Goal: Transaction & Acquisition: Purchase product/service

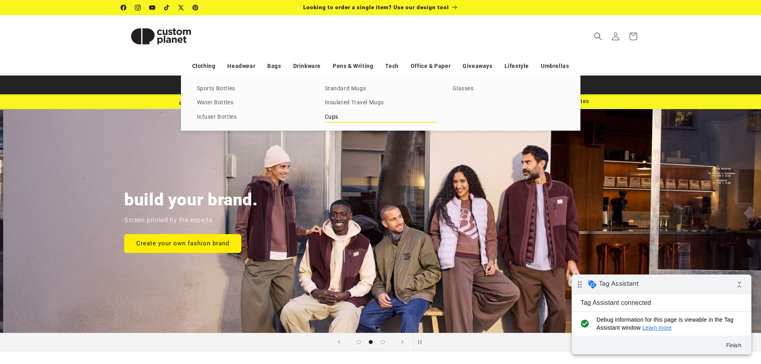
scroll to position [0, 761]
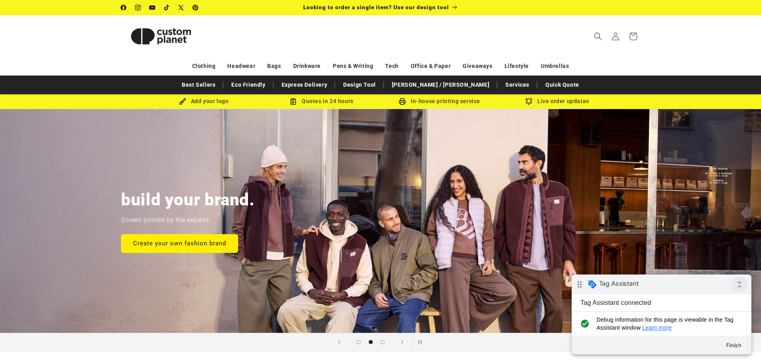
click at [740, 285] on icon "collapse_all" at bounding box center [739, 284] width 16 height 16
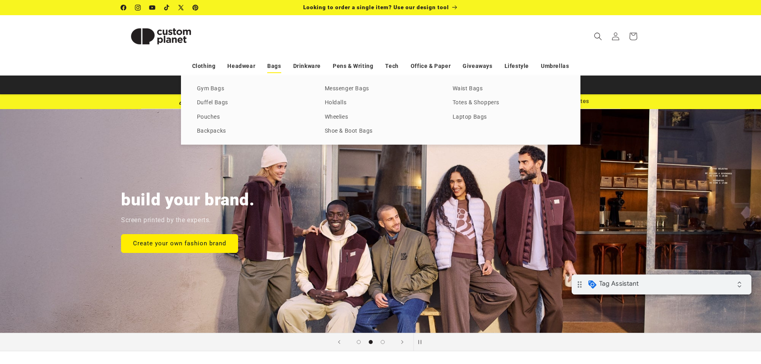
click at [274, 66] on link "Bags" at bounding box center [274, 66] width 14 height 14
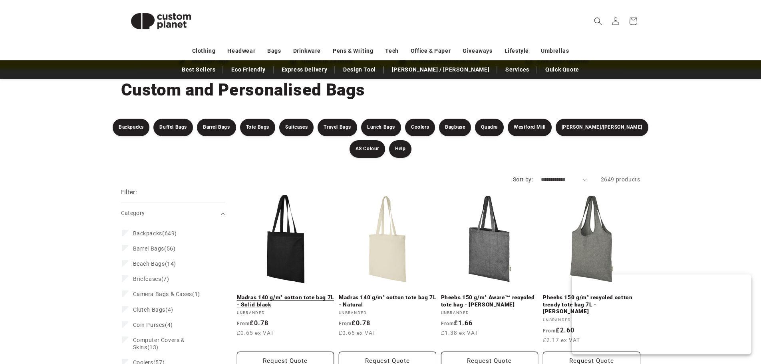
click at [284, 294] on link "Madras 140 g/m² cotton tote bag 7L - Solid black" at bounding box center [285, 301] width 97 height 14
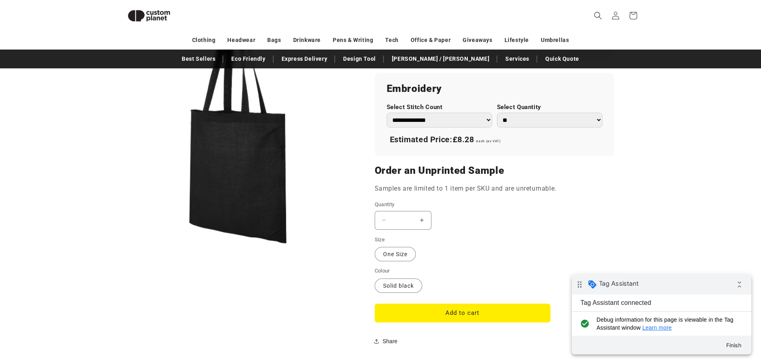
scroll to position [548, 0]
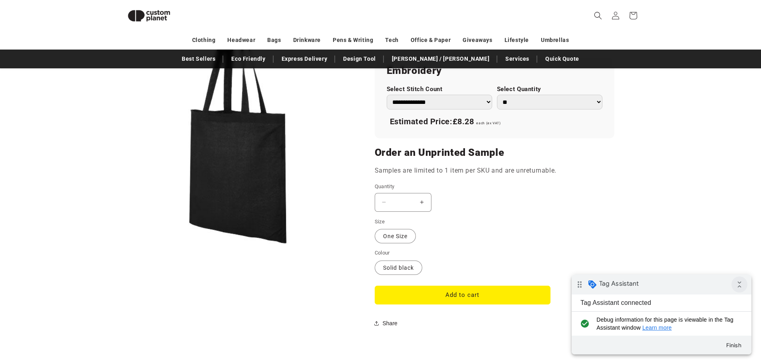
click at [741, 287] on icon "collapse_all" at bounding box center [739, 284] width 16 height 16
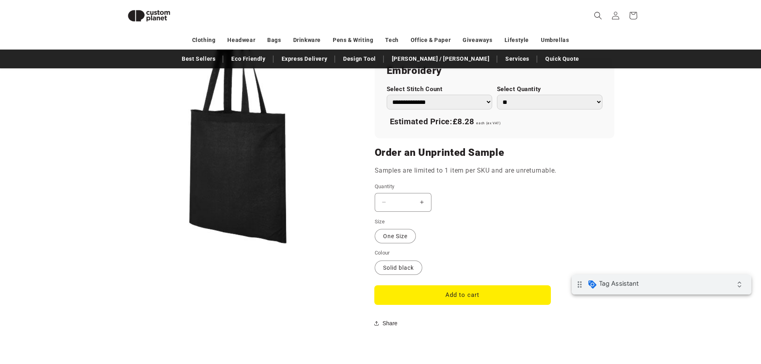
click at [492, 291] on button "Add to cart" at bounding box center [463, 295] width 176 height 19
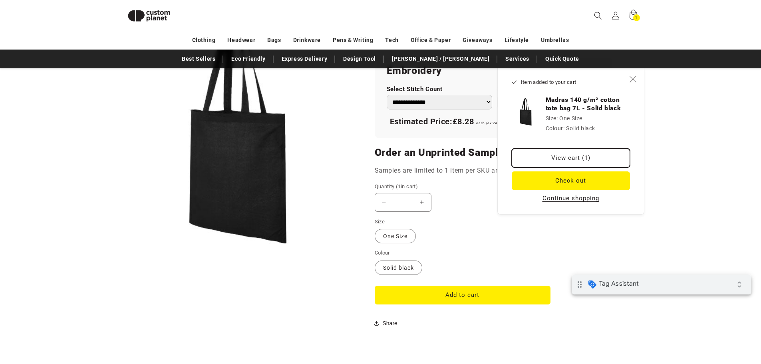
click at [553, 162] on link "View cart (1)" at bounding box center [571, 158] width 118 height 19
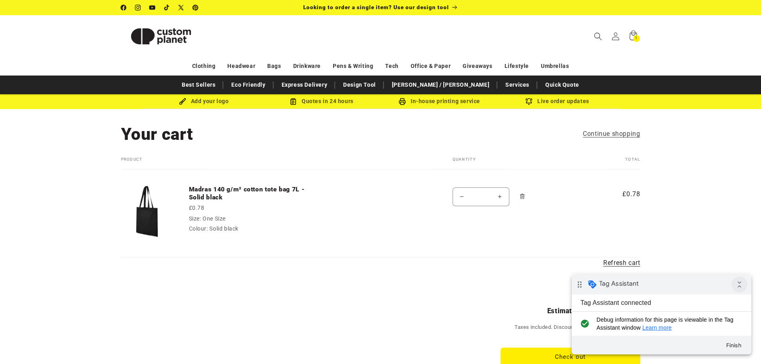
click at [738, 286] on icon "collapse_all" at bounding box center [739, 284] width 16 height 16
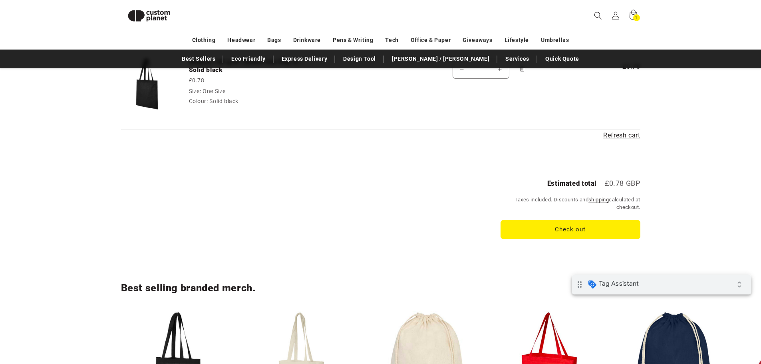
scroll to position [109, 0]
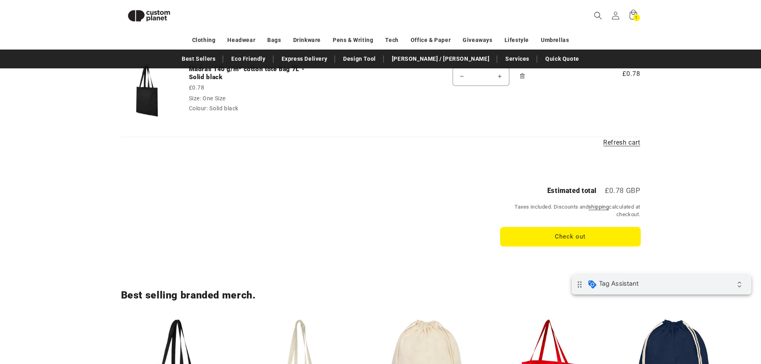
click at [596, 243] on button "Check out" at bounding box center [571, 236] width 140 height 19
